Goal: Task Accomplishment & Management: Manage account settings

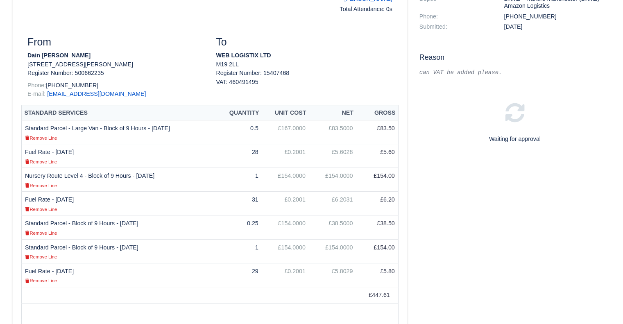
scroll to position [66, 0]
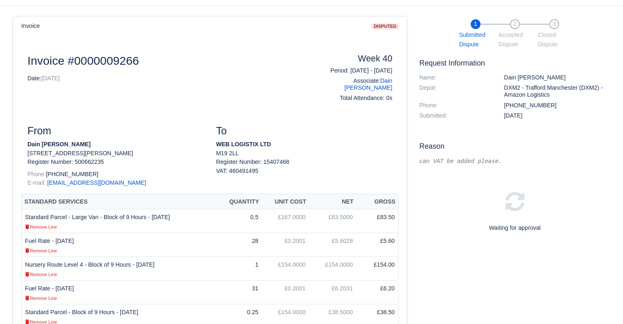
drag, startPoint x: 624, startPoint y: 108, endPoint x: 620, endPoint y: 137, distance: 29.0
click at [620, 137] on html "WEB LOGISTIX LTD My Invoices Schedule Workforce Manpower Expiring Documents Lea…" at bounding box center [311, 96] width 623 height 324
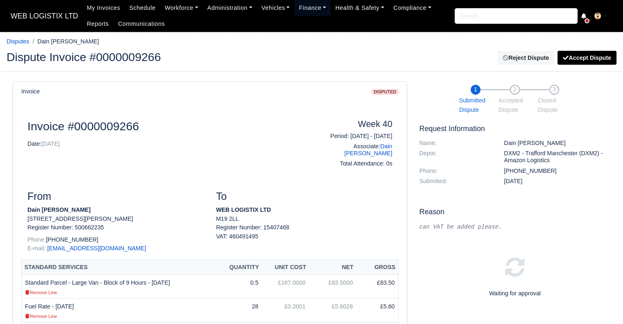
click at [298, 7] on link "Finance" at bounding box center [312, 8] width 36 height 16
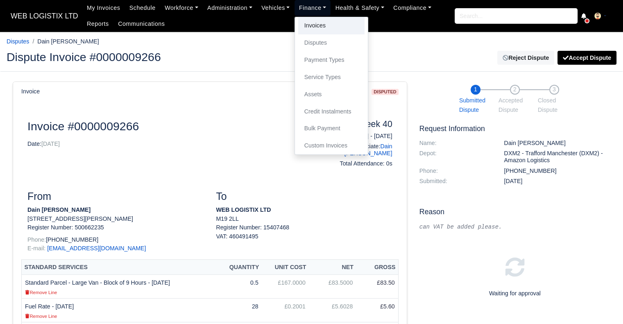
click at [307, 29] on link "Invoices" at bounding box center [331, 25] width 66 height 17
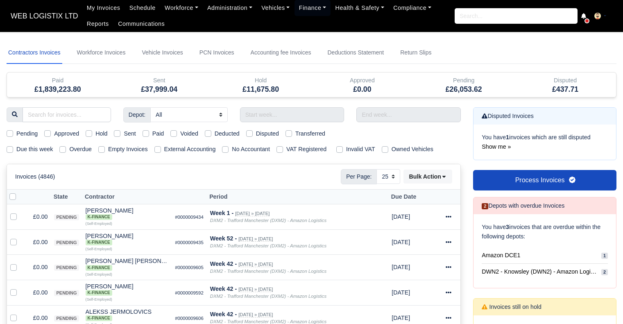
select select "25"
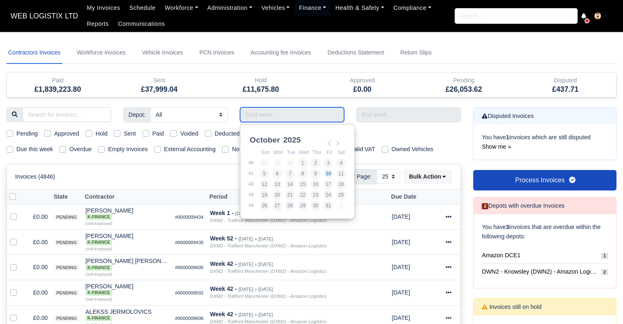
click at [290, 119] on input "Use the arrow keys to pick a date" at bounding box center [292, 114] width 104 height 15
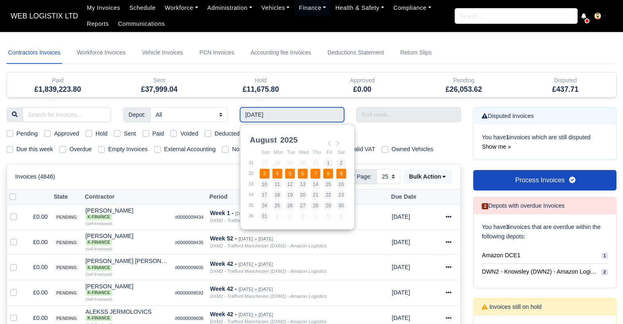
type input "03/08/2025 - 09/08/2025"
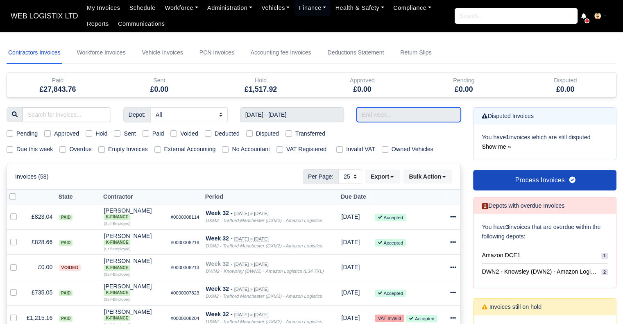
click at [373, 118] on input "text" at bounding box center [408, 114] width 104 height 15
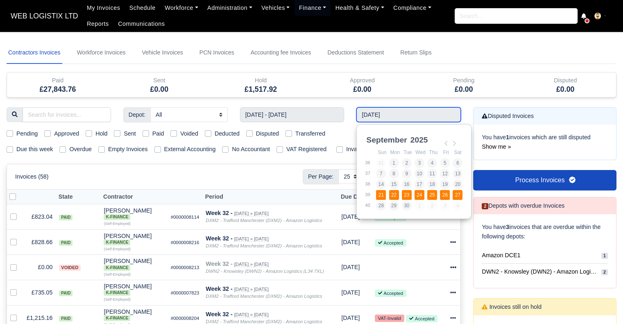
type input "21/09/2025 - 27/09/2025"
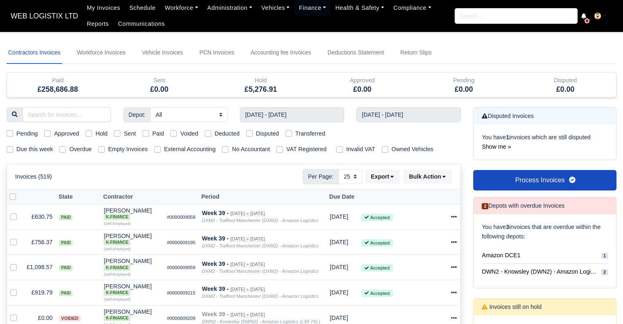
click at [152, 131] on label "Paid" at bounding box center [158, 133] width 12 height 9
click at [145, 131] on input "Paid" at bounding box center [145, 132] width 7 height 7
checkbox input "true"
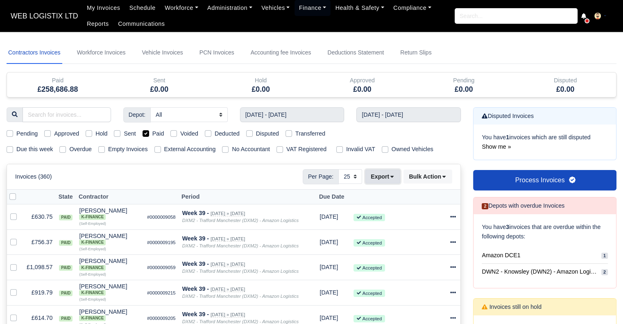
click at [393, 173] on button "Export" at bounding box center [382, 177] width 35 height 14
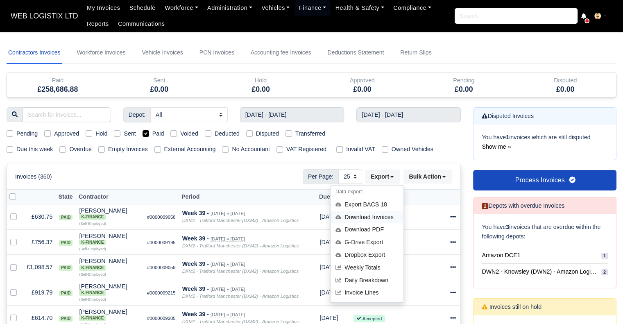
click at [373, 215] on div "Download Invoices" at bounding box center [366, 217] width 73 height 13
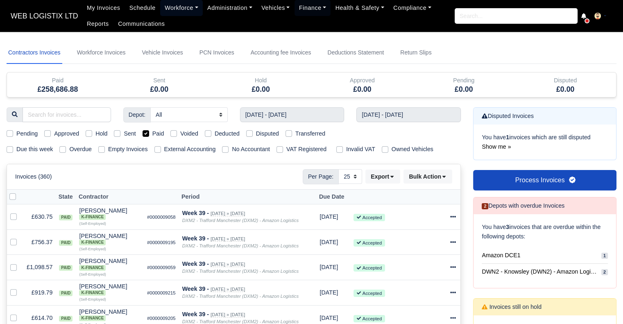
click at [176, 6] on link "Workforce" at bounding box center [181, 8] width 43 height 16
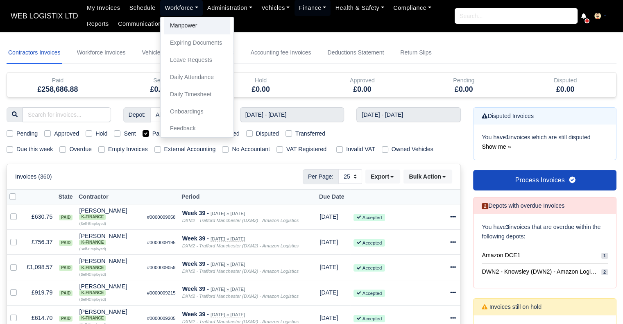
click at [176, 23] on link "Manpower" at bounding box center [197, 25] width 66 height 17
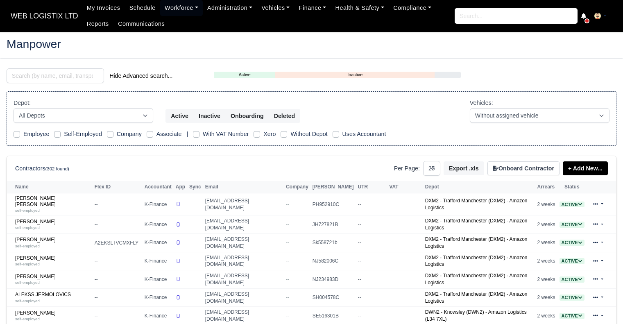
select select "25"
click at [70, 75] on input "search" at bounding box center [55, 75] width 97 height 15
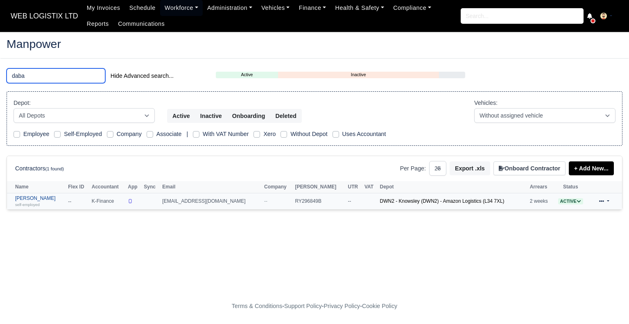
type input "daba"
click at [28, 199] on link "Dabala Bekele Gonfa self-employed" at bounding box center [39, 201] width 49 height 12
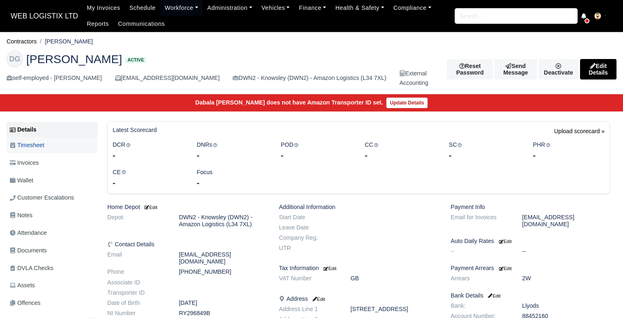
click at [52, 144] on link "Timesheet" at bounding box center [52, 145] width 91 height 16
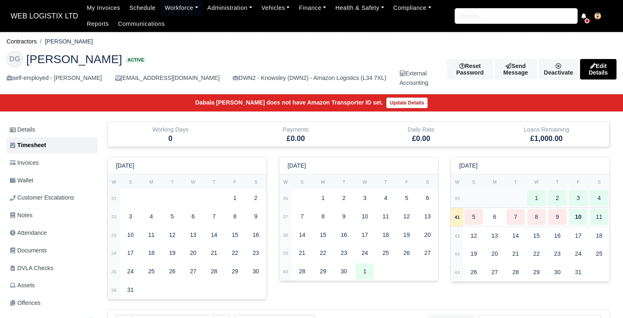
click at [563, 199] on div "2" at bounding box center [557, 198] width 18 height 16
type input "1"
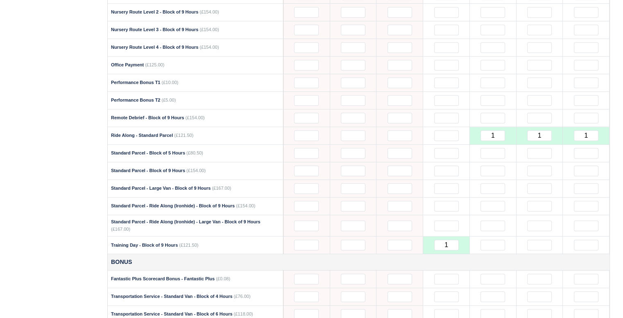
scroll to position [654, 0]
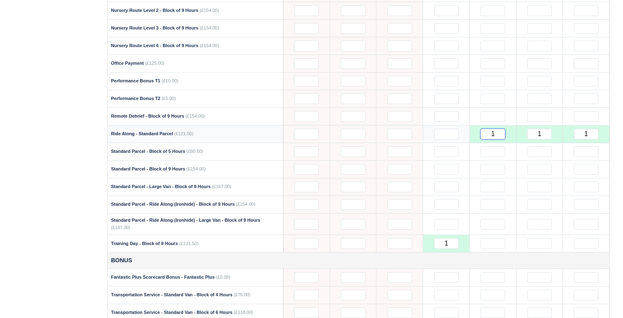
drag, startPoint x: 497, startPoint y: 125, endPoint x: 474, endPoint y: 127, distance: 23.0
click at [474, 127] on td "1" at bounding box center [492, 134] width 47 height 18
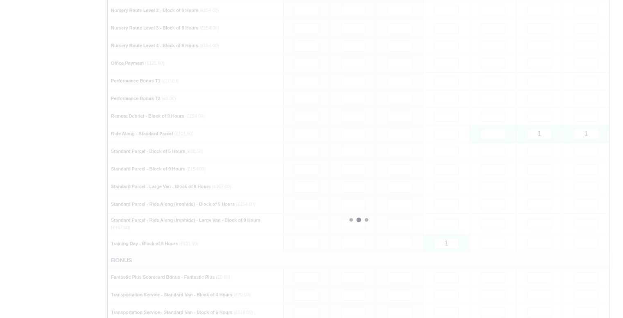
click at [617, 115] on div "Details Timesheet Invoices Wallet Customer Escalations Notes Attendance" at bounding box center [311, 113] width 622 height 1293
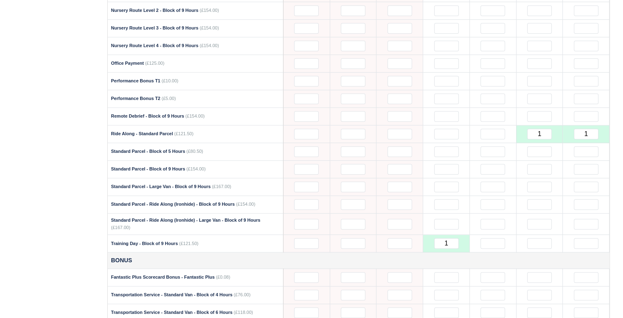
click at [617, 115] on div "Details Timesheet Invoices Wallet Customer Escalations Notes Attendance" at bounding box center [311, 113] width 622 height 1293
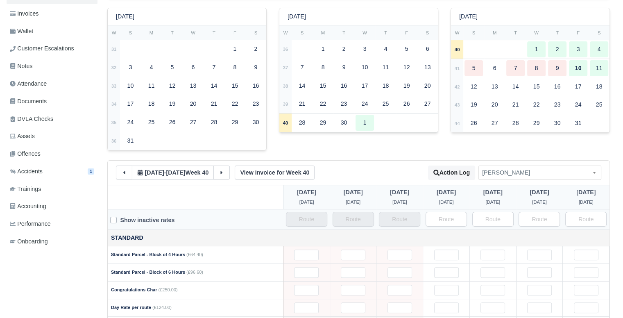
scroll to position [152, 0]
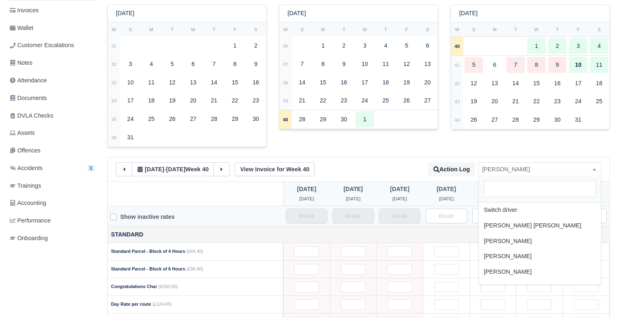
click at [500, 167] on span "[PERSON_NAME]" at bounding box center [540, 169] width 122 height 10
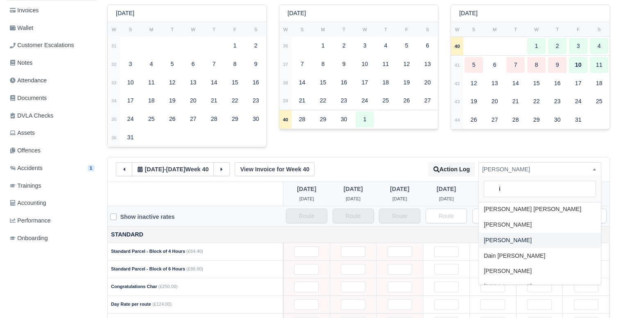
scroll to position [0, 0]
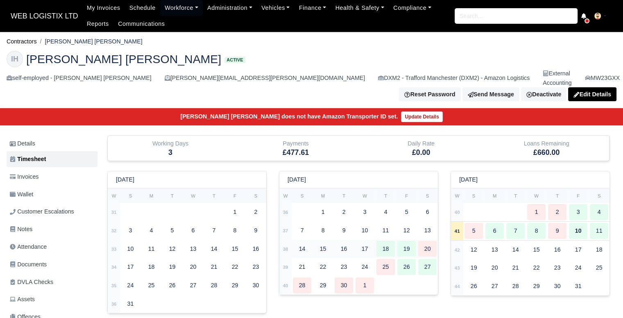
click at [396, 240] on td "19" at bounding box center [406, 249] width 21 height 18
select select "756"
click at [405, 260] on div "26" at bounding box center [406, 268] width 18 height 16
click at [408, 277] on td at bounding box center [406, 286] width 63 height 18
click at [178, 11] on link "Workforce" at bounding box center [181, 8] width 43 height 16
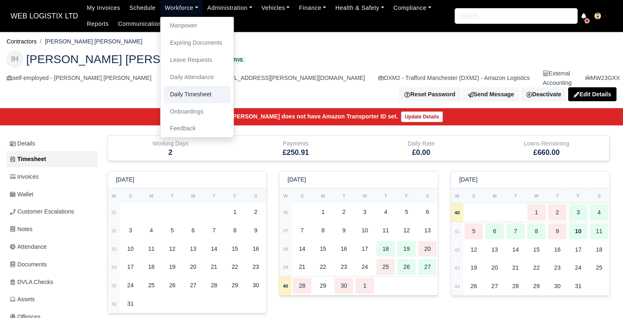
click at [180, 102] on link "Daily Timesheet" at bounding box center [197, 94] width 66 height 17
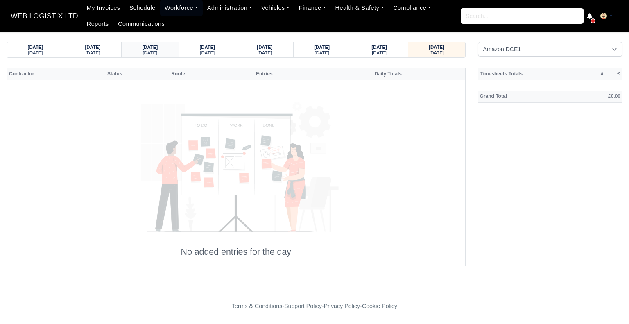
click at [145, 54] on small "[DATE]" at bounding box center [149, 52] width 15 height 5
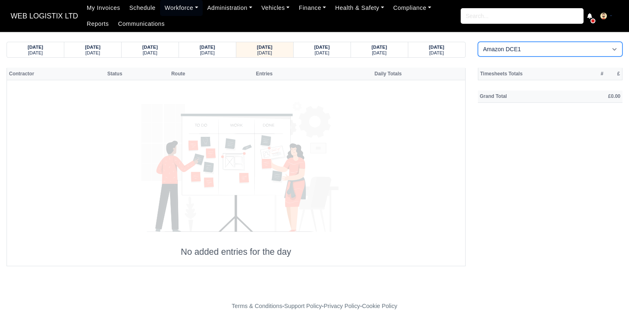
click at [510, 51] on select "Amazon DCE1 DWN2 - [GEOGRAPHIC_DATA] (DWN2) - Amazon Logistics (L34 7XL) DXM2 -…" at bounding box center [550, 49] width 145 height 15
select select "1"
click at [478, 42] on select "Amazon DCE1 DWN2 - [GEOGRAPHIC_DATA] (DWN2) - Amazon Logistics (L34 7XL) DXM2 -…" at bounding box center [550, 49] width 145 height 15
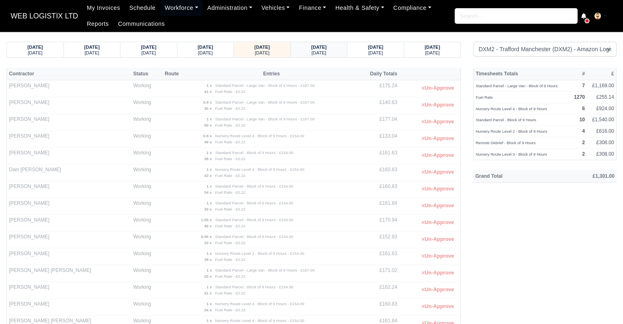
click at [311, 45] on strong "06/10/2025" at bounding box center [319, 47] width 16 height 5
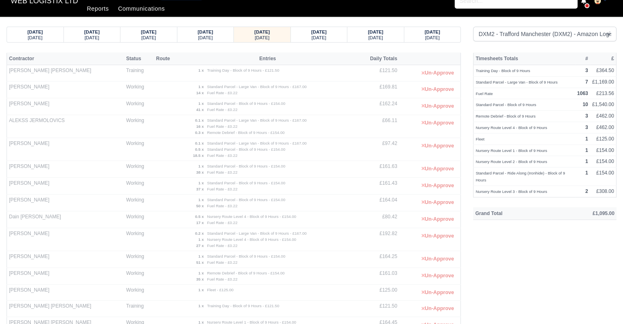
scroll to position [18, 0]
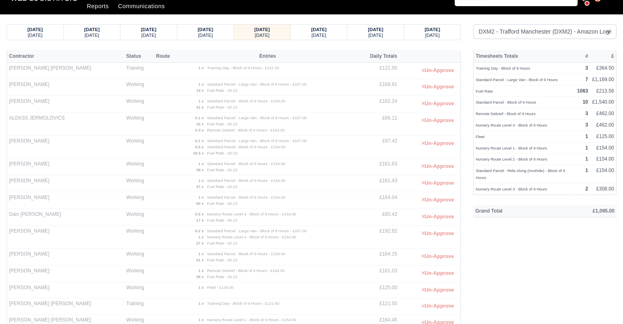
drag, startPoint x: 82, startPoint y: 67, endPoint x: 9, endPoint y: 71, distance: 73.4
click at [9, 71] on td "Abdallah Omar Ghazi Al Obaidi" at bounding box center [66, 71] width 118 height 16
copy td "Abdallah Omar Ghazi Al Obaidi"
click at [314, 30] on strong "07/10/2025" at bounding box center [319, 29] width 16 height 5
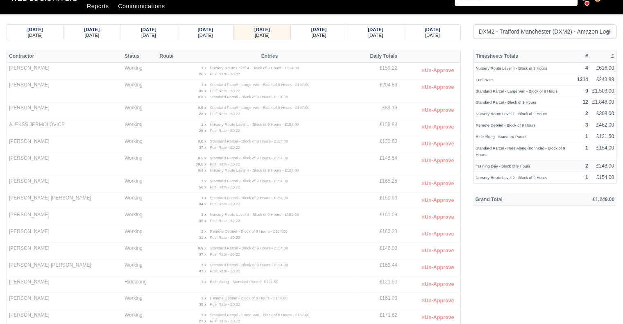
click at [515, 165] on small "Training Day - Block of 9 Hours" at bounding box center [502, 166] width 54 height 5
click at [213, 30] on strong "06/10/2025" at bounding box center [206, 29] width 16 height 5
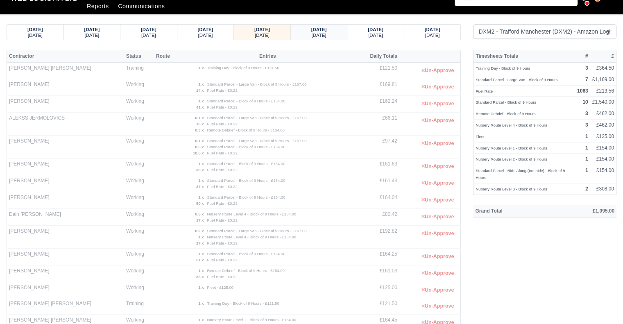
click at [327, 31] on strong "07/10/2025" at bounding box center [319, 29] width 16 height 5
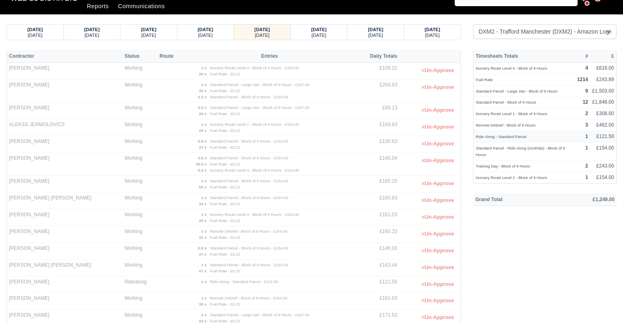
click at [520, 136] on small "Ride Along - Standard Parcel" at bounding box center [500, 136] width 51 height 5
drag, startPoint x: 531, startPoint y: 167, endPoint x: 475, endPoint y: 165, distance: 55.7
click at [475, 165] on td "Training Day - Block of 9 Hours" at bounding box center [524, 166] width 102 height 11
copy small "Training Day - Block of 9 Hours"
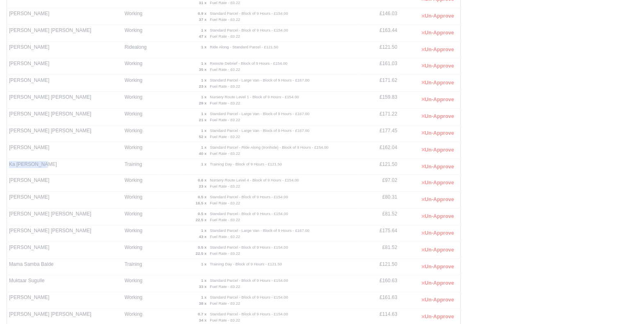
drag, startPoint x: 42, startPoint y: 161, endPoint x: 9, endPoint y: 167, distance: 33.7
click at [9, 167] on td "Ka Chun Leung" at bounding box center [64, 166] width 115 height 16
copy td "Ka Chun Leung"
drag, startPoint x: 57, startPoint y: 262, endPoint x: 8, endPoint y: 263, distance: 49.6
click at [8, 263] on td "Mama Samba Balde" at bounding box center [64, 267] width 115 height 16
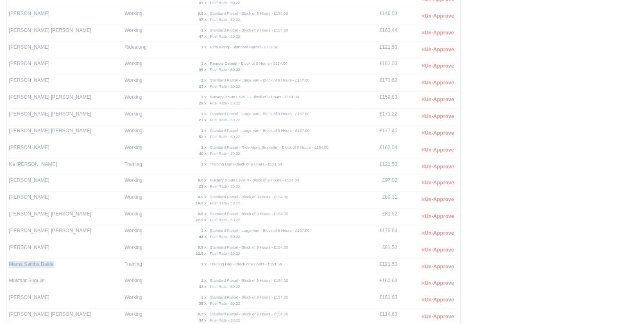
copy td "Mama Samba Balde"
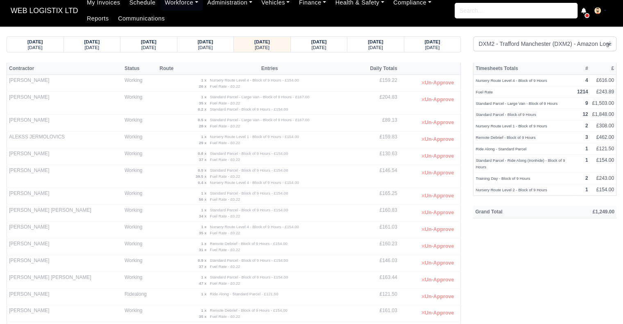
scroll to position [4, 0]
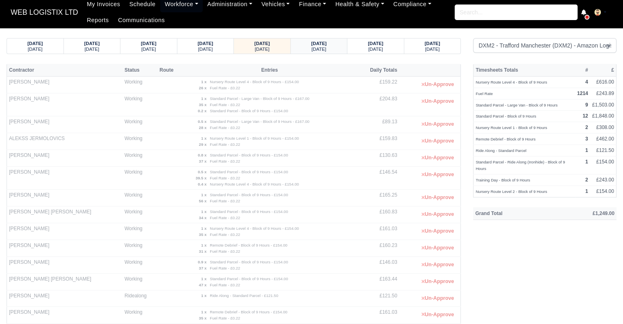
click at [336, 44] on div "08/10/2025" at bounding box center [318, 43] width 41 height 6
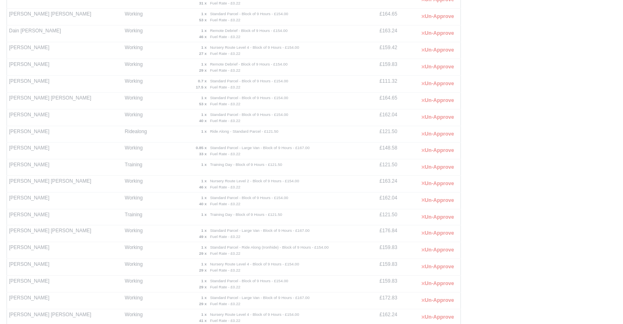
scroll to position [3, 0]
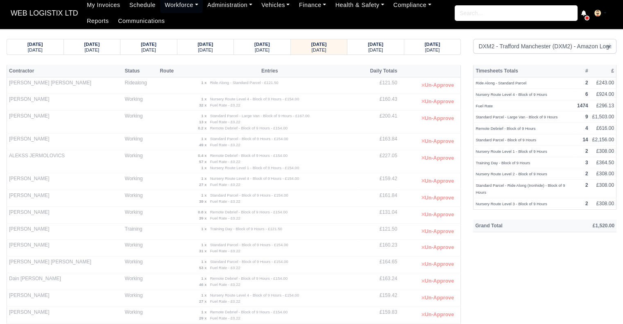
drag, startPoint x: 51, startPoint y: 225, endPoint x: 10, endPoint y: 231, distance: 41.3
click at [10, 231] on td "Aromal Suresh Lal" at bounding box center [65, 231] width 116 height 16
copy td "Aromal Suresh Lal"
drag, startPoint x: 628, startPoint y: 54, endPoint x: 510, endPoint y: 261, distance: 238.2
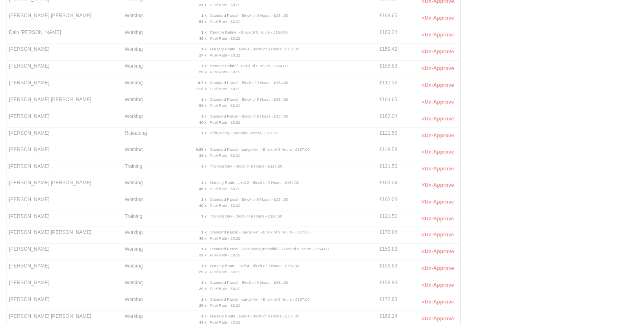
scroll to position [255, 0]
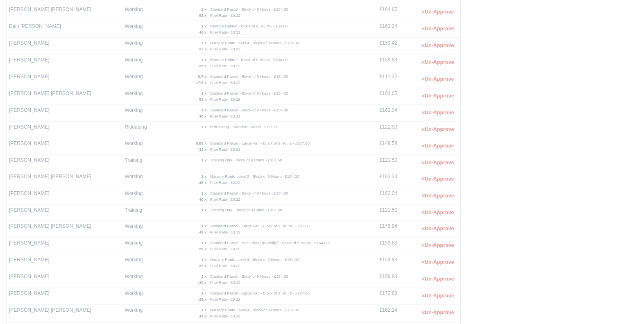
drag, startPoint x: 61, startPoint y: 157, endPoint x: 7, endPoint y: 158, distance: 54.1
drag, startPoint x: 7, startPoint y: 158, endPoint x: 16, endPoint y: 161, distance: 9.6
drag, startPoint x: 16, startPoint y: 161, endPoint x: 70, endPoint y: 158, distance: 54.1
click at [70, 158] on td "Guillermo Jorge Lopez" at bounding box center [65, 163] width 116 height 16
copy td "Guillermo Jorge Lopez"
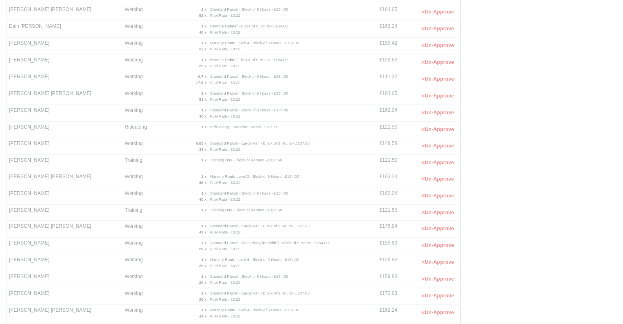
click at [32, 208] on td "Jamal Akinola Tajue Deen" at bounding box center [65, 212] width 116 height 16
drag, startPoint x: 8, startPoint y: 208, endPoint x: 66, endPoint y: 207, distance: 57.7
click at [66, 207] on td "Jamal Akinola Tajue Deen" at bounding box center [65, 212] width 116 height 16
copy td "Jamal Akinola Tajue Deen"
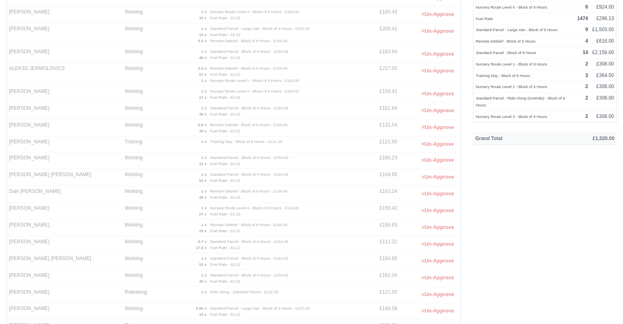
scroll to position [0, 0]
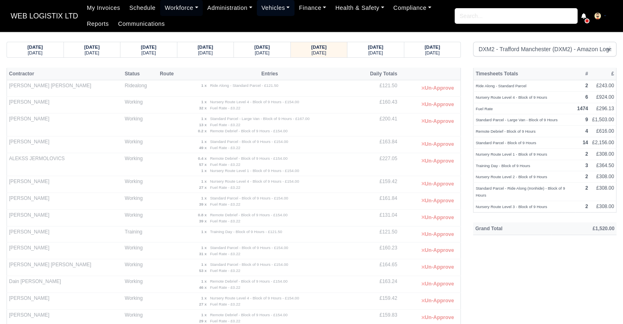
click at [274, 9] on link "Vehicles" at bounding box center [276, 8] width 38 height 16
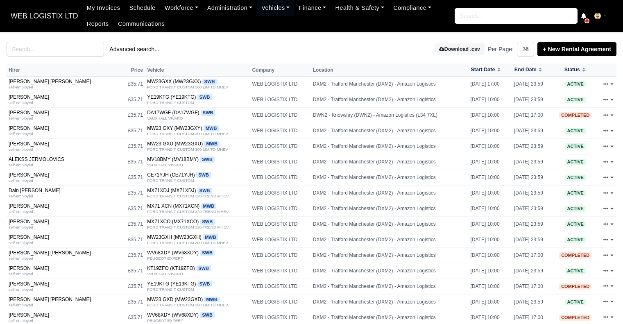
select select "25"
drag, startPoint x: 0, startPoint y: 0, endPoint x: 57, endPoint y: 53, distance: 77.3
click at [57, 53] on input "search" at bounding box center [55, 49] width 97 height 15
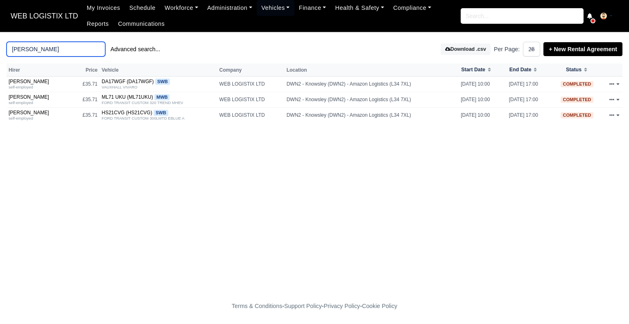
type input "[PERSON_NAME]"
click at [394, 190] on main "[PERSON_NAME] Advanced search... Download .csv Per Page: 10 25 50 + New Rental …" at bounding box center [314, 165] width 629 height 246
